Goal: Information Seeking & Learning: Learn about a topic

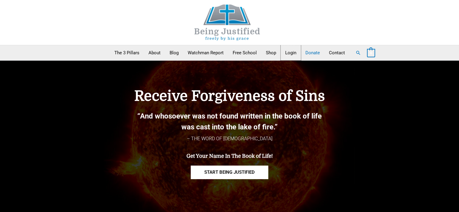
drag, startPoint x: 285, startPoint y: 54, endPoint x: 307, endPoint y: 49, distance: 22.3
click at [285, 54] on link "Login" at bounding box center [291, 52] width 20 height 15
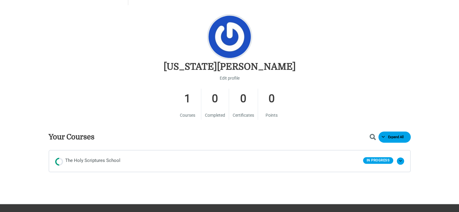
scroll to position [302, 0]
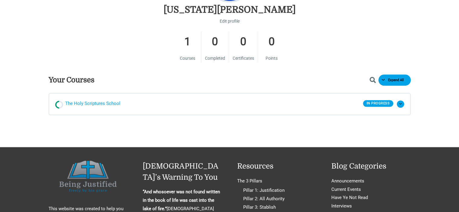
click at [97, 106] on span "The Holy Scriptures School" at bounding box center [92, 104] width 55 height 9
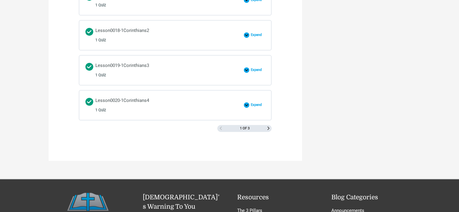
scroll to position [936, 0]
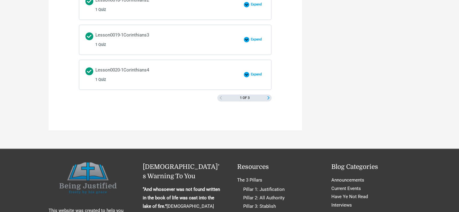
click at [269, 96] on span "Next Page" at bounding box center [268, 97] width 3 height 3
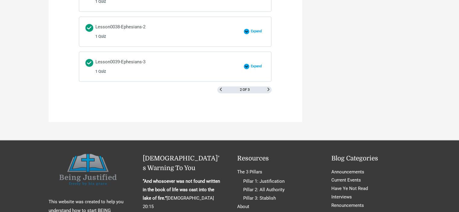
click at [271, 86] on div "2 of 3" at bounding box center [244, 89] width 54 height 7
click at [266, 86] on div "2 of 3" at bounding box center [244, 89] width 54 height 7
click at [269, 88] on span "Next Page" at bounding box center [268, 89] width 3 height 3
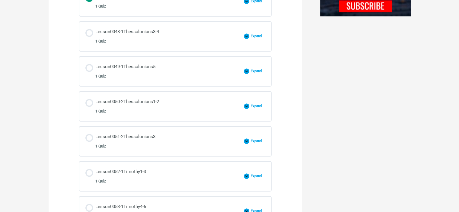
scroll to position [495, 0]
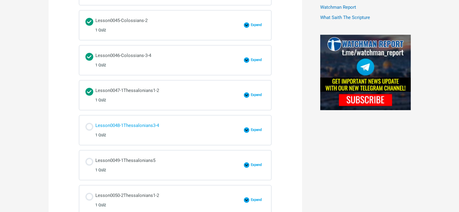
click at [138, 122] on div "Lesson0048-1Thessalonians3-4 1 Quiz" at bounding box center [127, 130] width 64 height 17
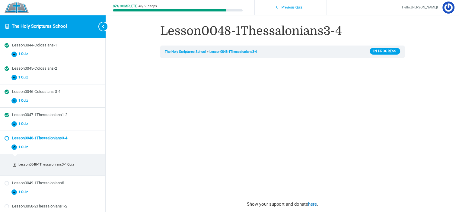
scroll to position [94, 0]
